Goal: Transaction & Acquisition: Purchase product/service

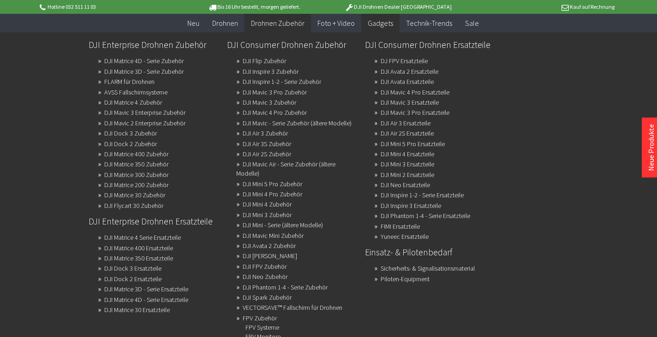
click at [282, 23] on span "Drohnen Zubehör" at bounding box center [277, 22] width 53 height 9
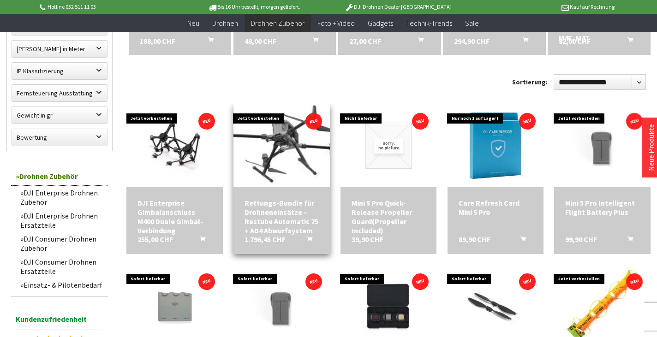
scroll to position [249, 0]
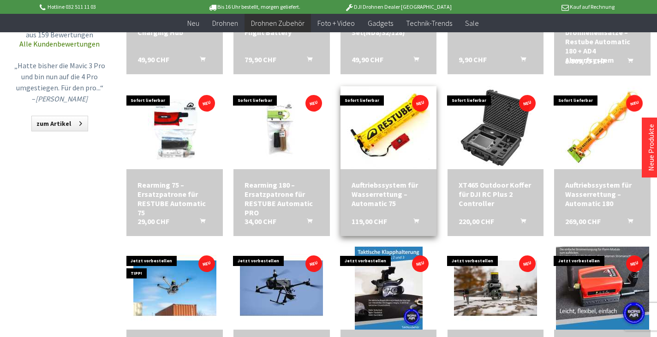
scroll to position [593, 0]
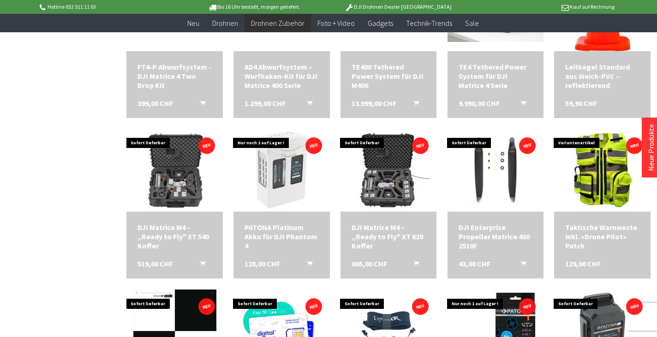
scroll to position [1057, 0]
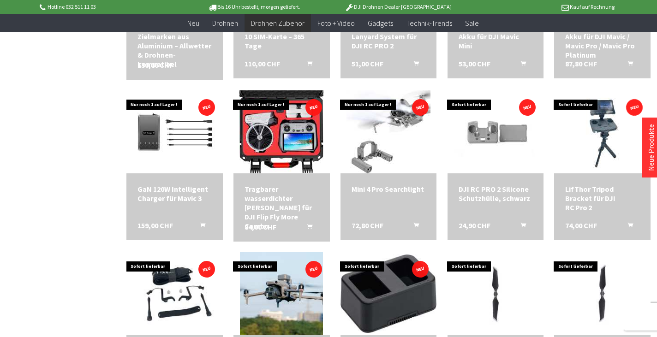
scroll to position [1393, 0]
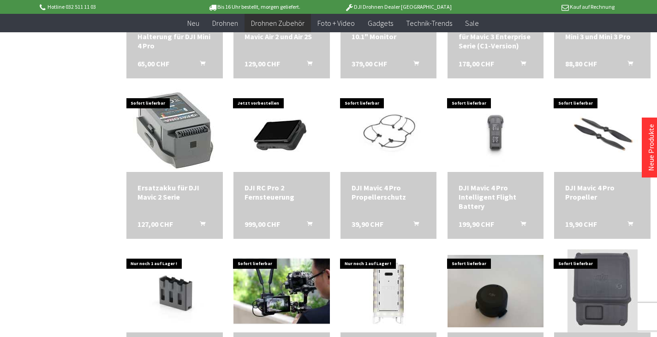
scroll to position [1875, 0]
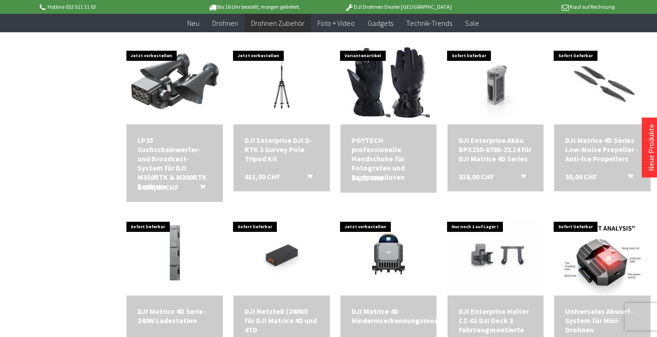
scroll to position [2304, 0]
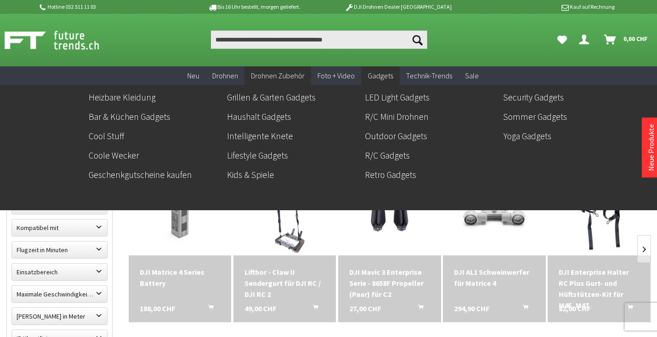
click at [382, 76] on span "Gadgets" at bounding box center [380, 75] width 25 height 9
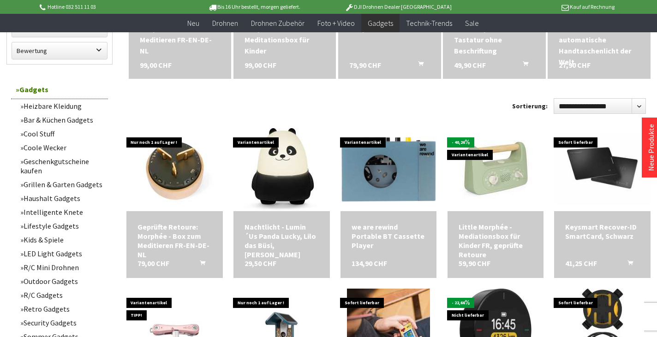
scroll to position [398, 0]
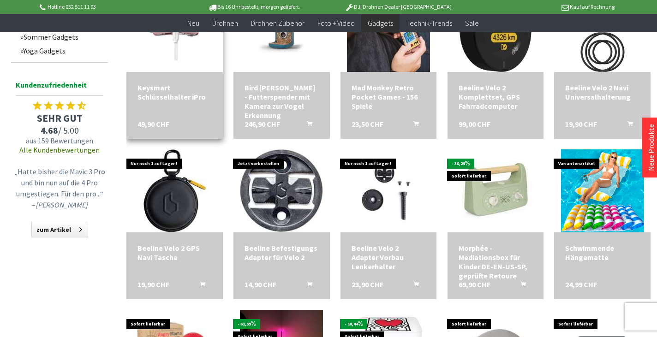
scroll to position [698, 0]
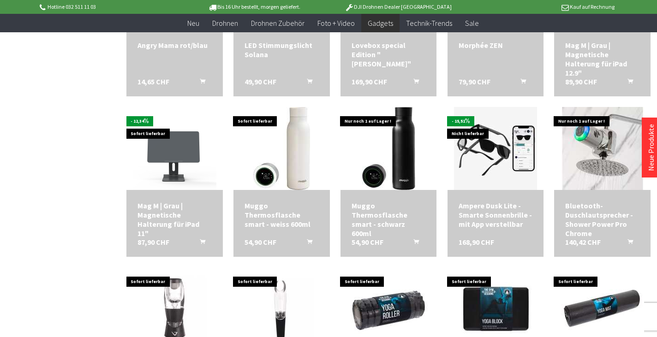
scroll to position [1186, 0]
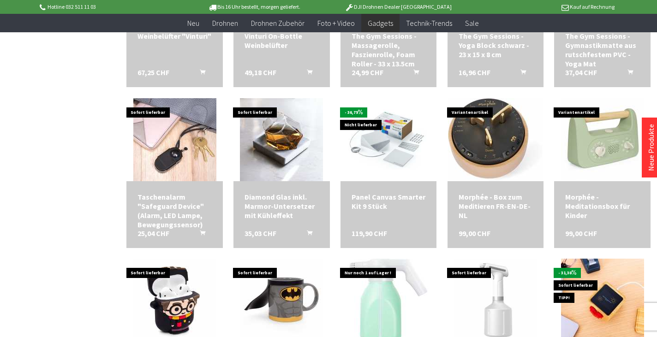
scroll to position [1392, 0]
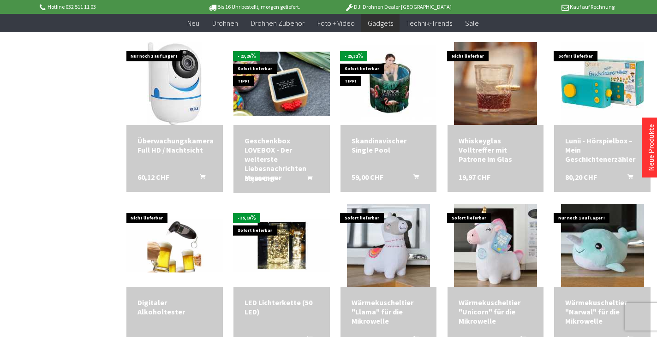
scroll to position [1953, 0]
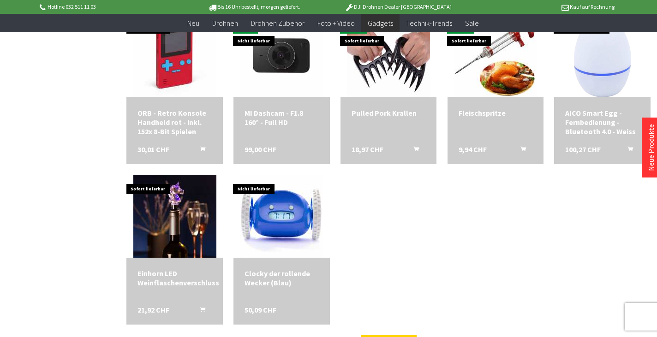
scroll to position [2600, 0]
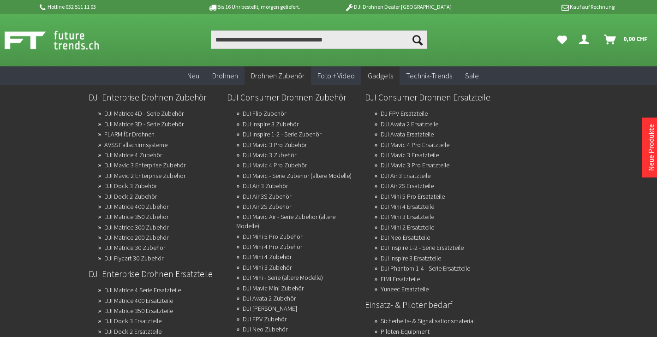
click at [283, 164] on link "DJI Mavic 4 Pro Zubehör" at bounding box center [275, 165] width 64 height 13
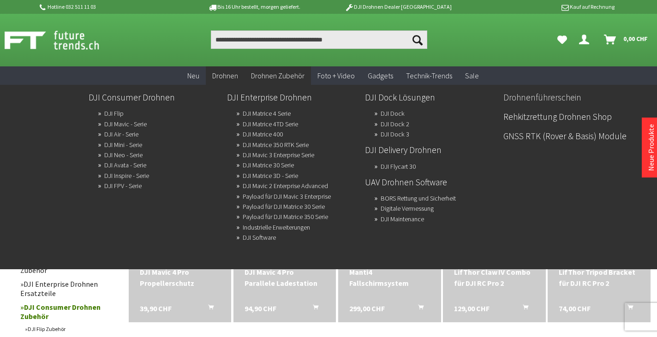
click at [526, 99] on link "Drohnenführerschein" at bounding box center [568, 97] width 131 height 16
click at [532, 97] on link "Drohnenführerschein" at bounding box center [568, 97] width 131 height 16
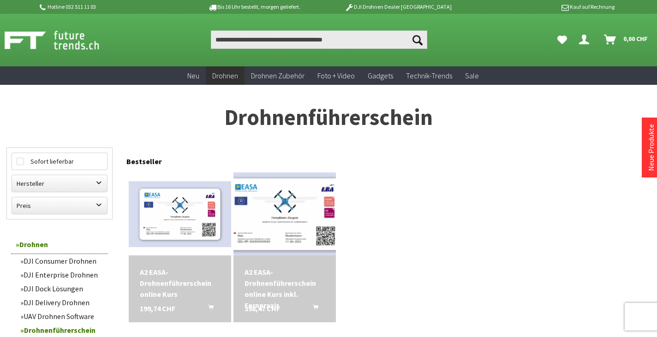
click at [288, 226] on img at bounding box center [285, 214] width 144 height 92
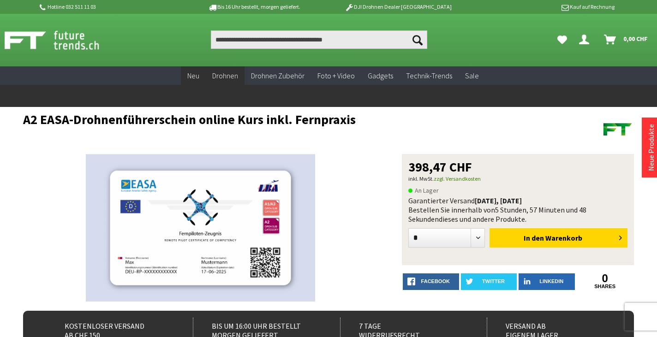
click at [195, 77] on span "Neu" at bounding box center [193, 75] width 12 height 9
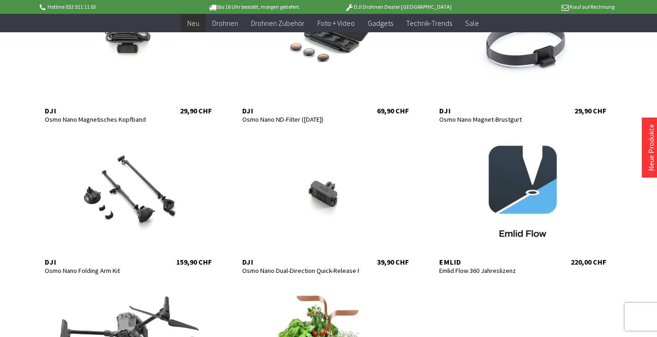
scroll to position [511, 0]
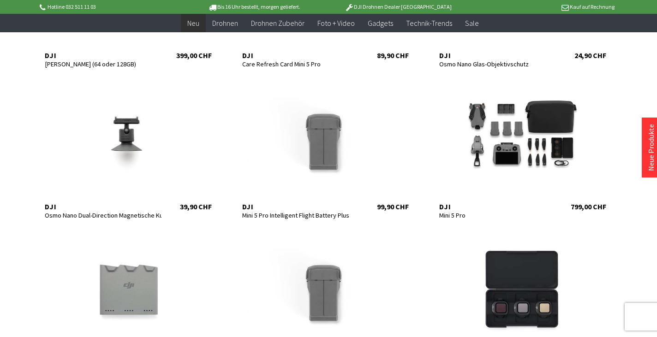
scroll to position [882, 0]
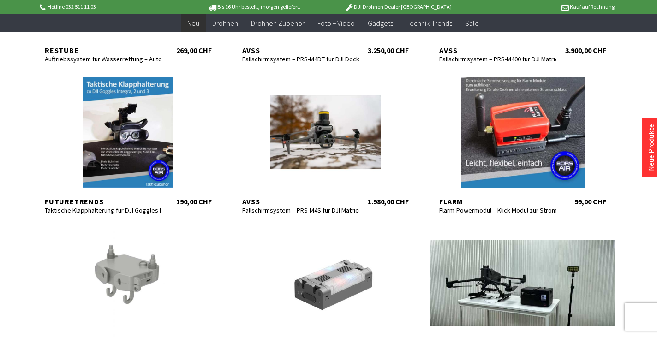
scroll to position [1644, 0]
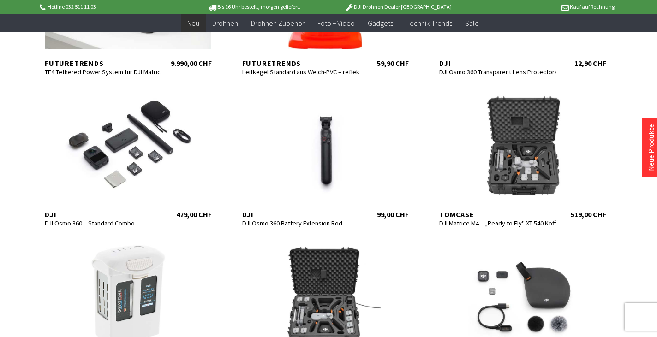
scroll to position [2083, 0]
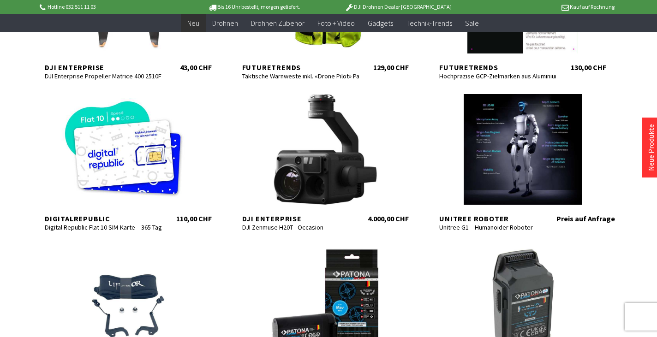
scroll to position [2837, 0]
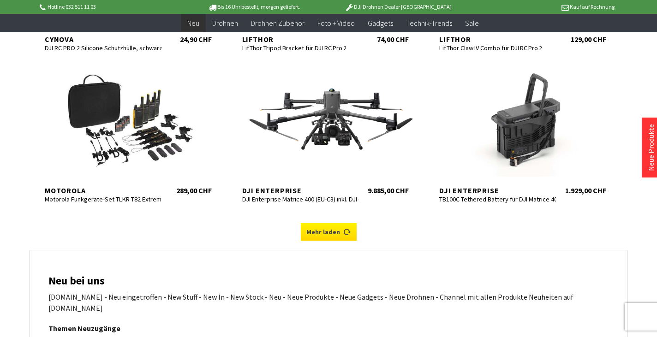
click at [311, 226] on link "Mehr laden" at bounding box center [329, 232] width 56 height 18
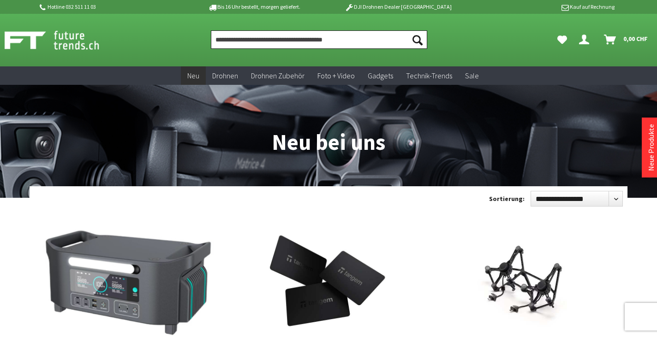
click at [251, 42] on input "Produkt, Marke, Kategorie, EAN, Artikelnummer…" at bounding box center [319, 39] width 216 height 18
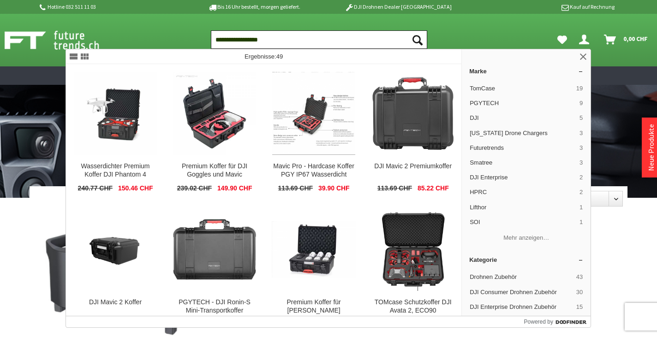
type input "**********"
click at [417, 40] on button "Suchen" at bounding box center [417, 39] width 19 height 18
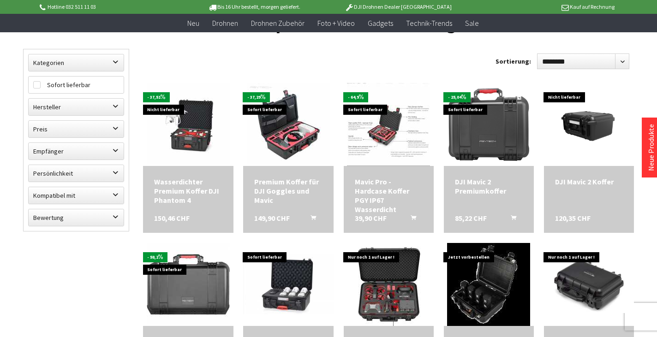
scroll to position [90, 0]
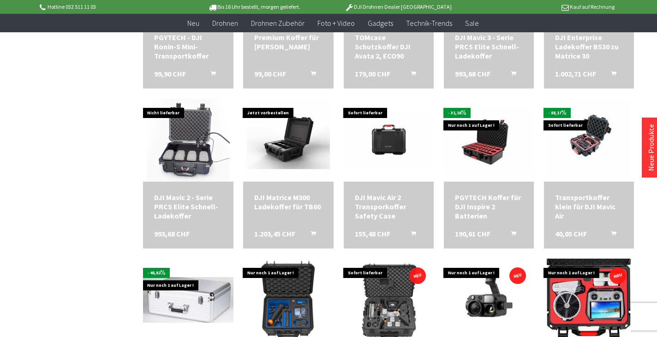
scroll to position [395, 0]
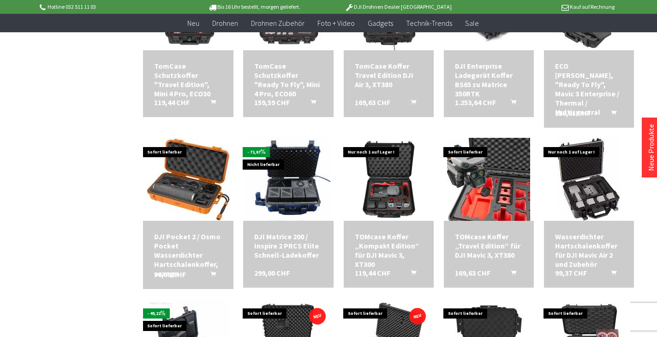
scroll to position [855, 0]
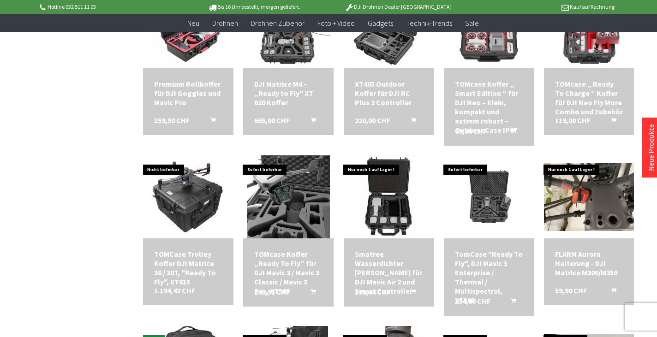
scroll to position [1168, 0]
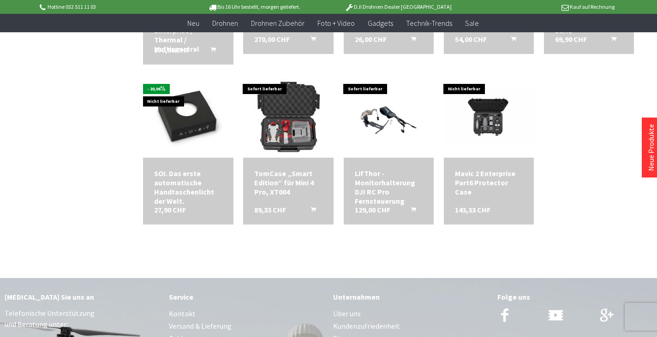
scroll to position [1585, 0]
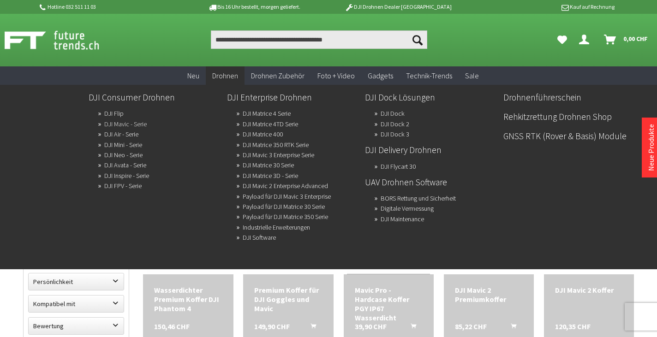
click at [125, 125] on link "DJI Mavic - Serie" at bounding box center [125, 124] width 42 height 13
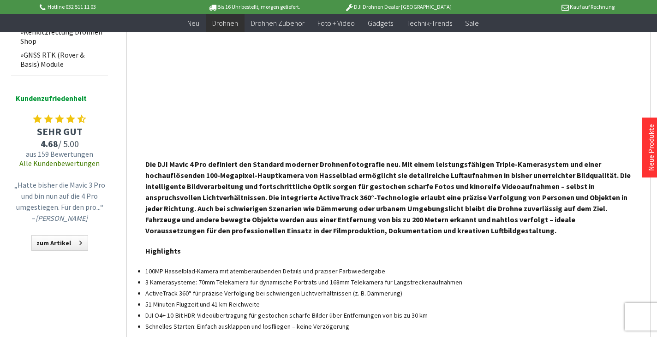
scroll to position [796, 0]
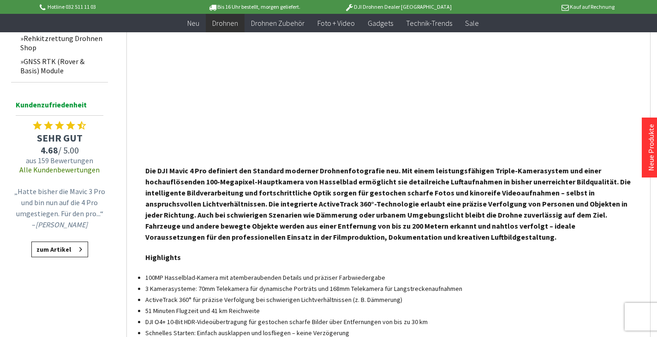
click at [72, 249] on link "zum Artikel" at bounding box center [59, 250] width 57 height 16
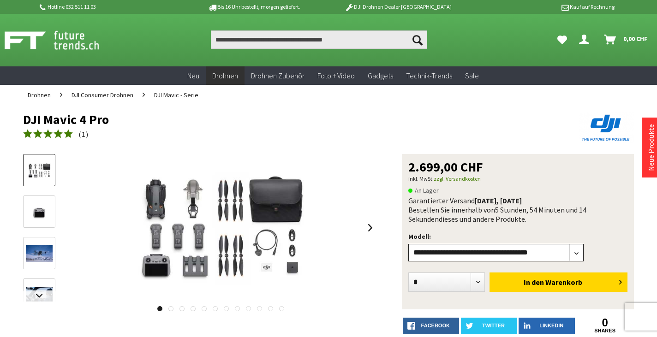
select select"] "***"
